Goal: Information Seeking & Learning: Learn about a topic

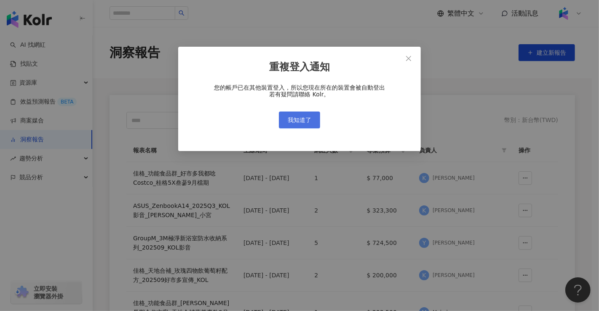
click at [314, 120] on button "我知道了" at bounding box center [299, 120] width 41 height 17
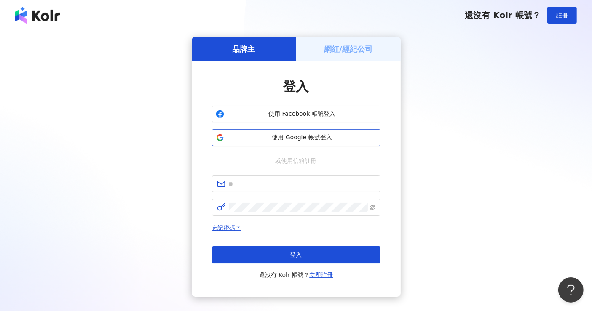
click at [298, 142] on button "使用 Google 帳號登入" at bounding box center [296, 137] width 168 height 17
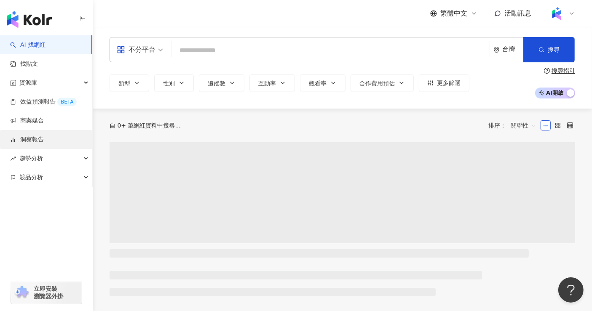
click at [44, 140] on link "洞察報告" at bounding box center [27, 140] width 34 height 8
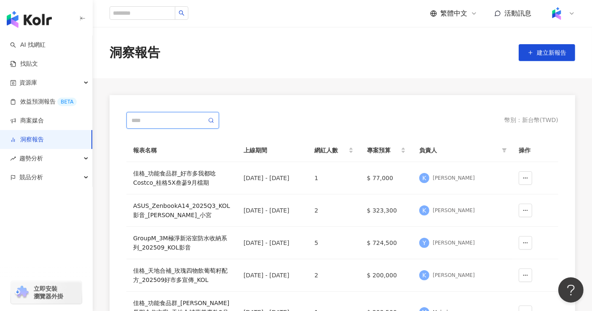
click at [167, 119] on input "text" at bounding box center [168, 120] width 75 height 9
type input "*"
type input "***"
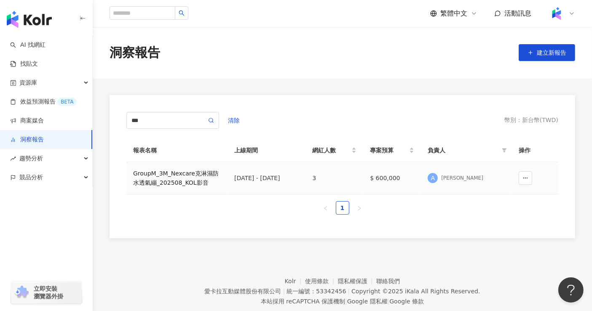
click at [152, 180] on div "GroupM_3M_Nexcare克淋濕防水透氣繃_202508_KOL影音" at bounding box center [177, 178] width 88 height 19
